Goal: Obtain resource: Download file/media

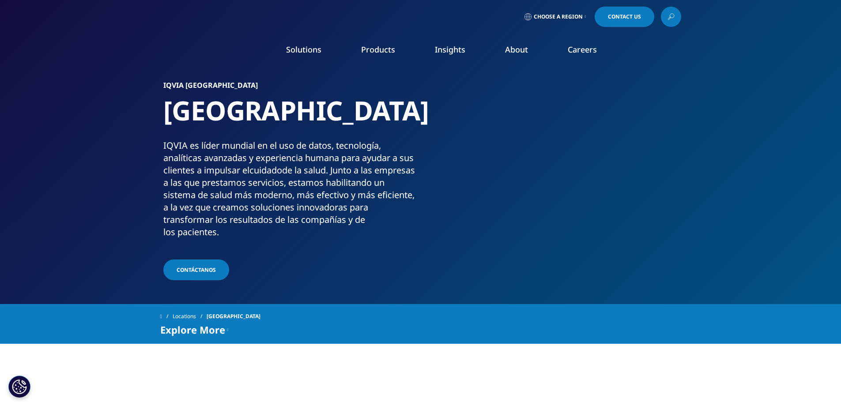
drag, startPoint x: 742, startPoint y: 55, endPoint x: 682, endPoint y: 52, distance: 60.6
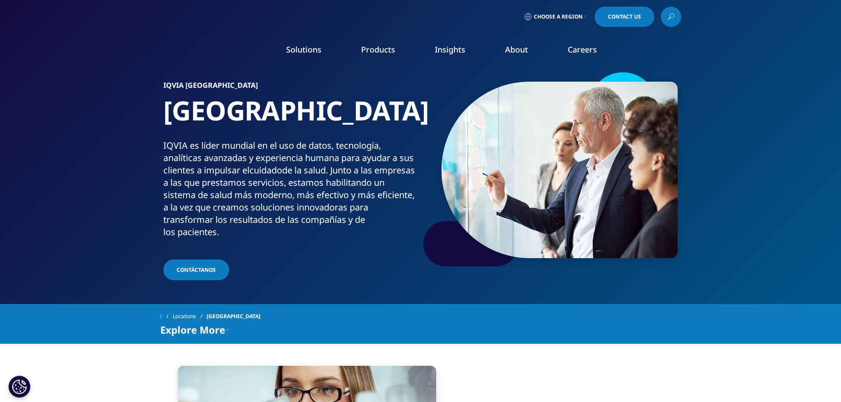
click at [742, 55] on div "Solutions quick find a capability Clear Search Loading SOLUTIONS Research & Dev…" at bounding box center [420, 52] width 841 height 42
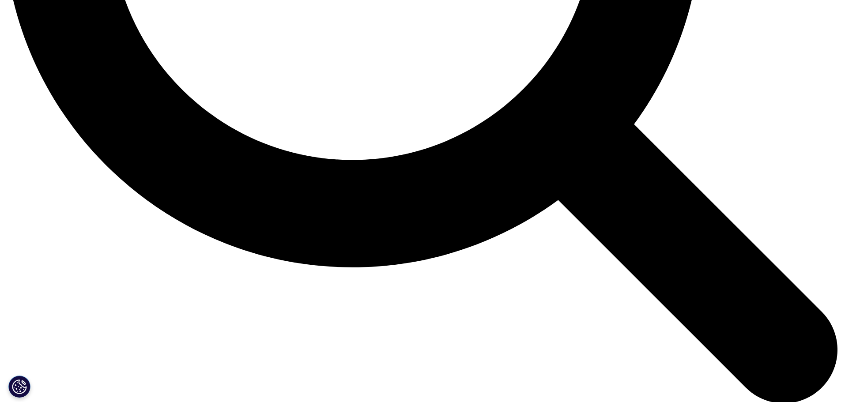
scroll to position [1358, 0]
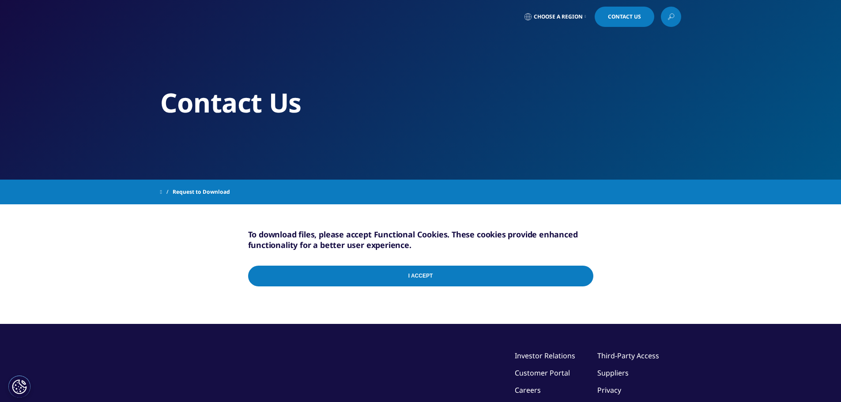
click at [582, 275] on div "I Accept" at bounding box center [420, 278] width 345 height 42
click at [414, 275] on input "I Accept" at bounding box center [420, 276] width 345 height 21
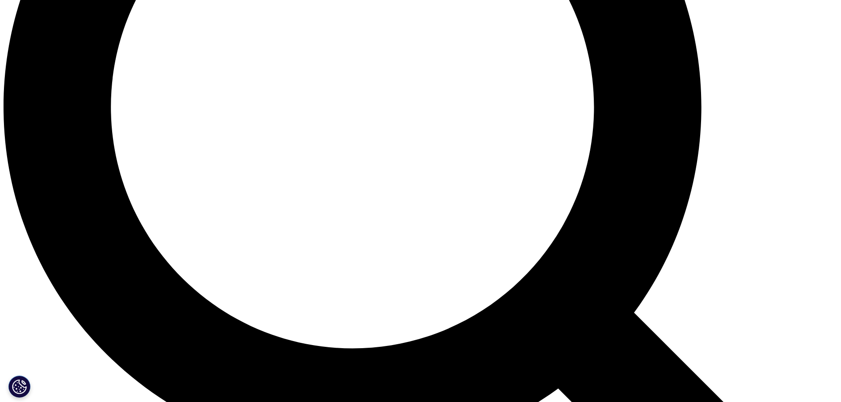
scroll to position [872, 0]
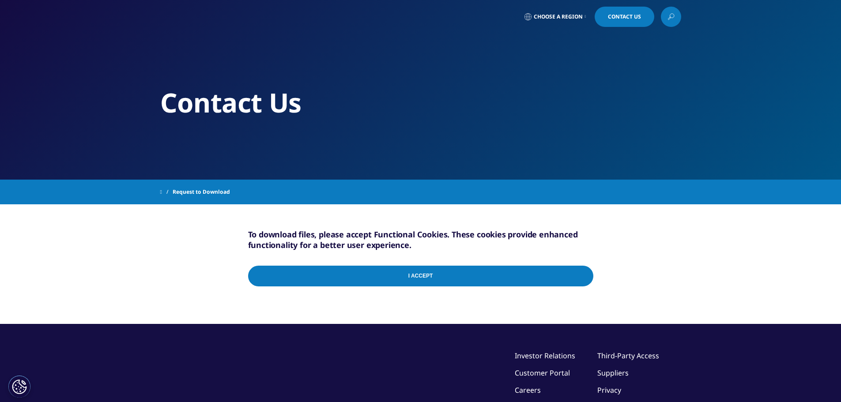
click at [420, 276] on input "I Accept" at bounding box center [420, 276] width 345 height 21
click at [15, 383] on button "Configuración de cookies" at bounding box center [19, 387] width 22 height 22
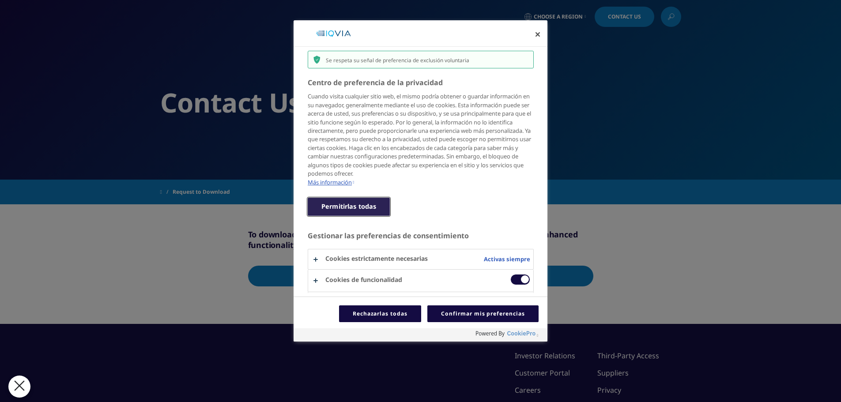
click at [377, 215] on button "Permitirlas todas" at bounding box center [349, 207] width 82 height 18
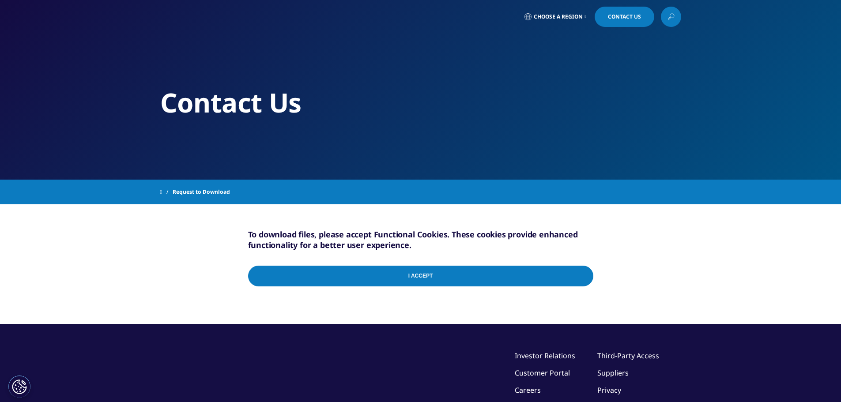
click at [420, 278] on input "I Accept" at bounding box center [420, 276] width 345 height 21
click at [419, 274] on input "I Accept" at bounding box center [420, 276] width 345 height 21
